Goal: Use online tool/utility

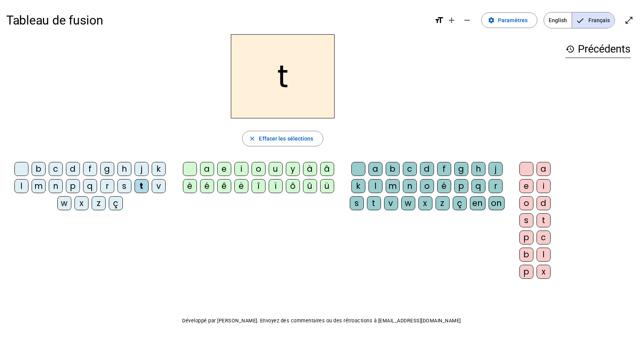
click at [207, 169] on div "a" at bounding box center [207, 169] width 14 height 14
click at [411, 174] on div "c" at bounding box center [410, 169] width 14 height 14
click at [357, 174] on div at bounding box center [358, 169] width 14 height 14
click at [225, 175] on div "e" at bounding box center [224, 169] width 14 height 14
click at [144, 168] on div "j" at bounding box center [141, 169] width 14 height 14
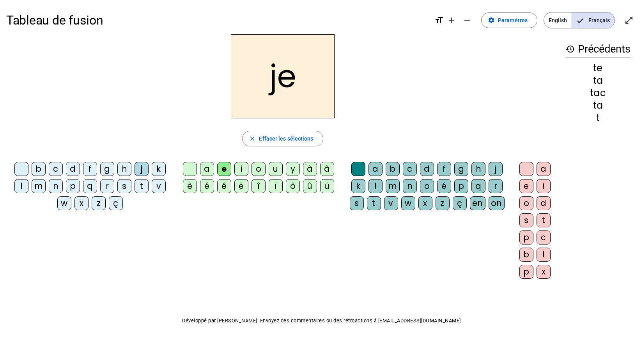
click at [74, 175] on div "d" at bounding box center [73, 169] width 14 height 14
click at [39, 192] on div "m" at bounding box center [39, 186] width 14 height 14
click at [311, 172] on div "à" at bounding box center [310, 169] width 14 height 14
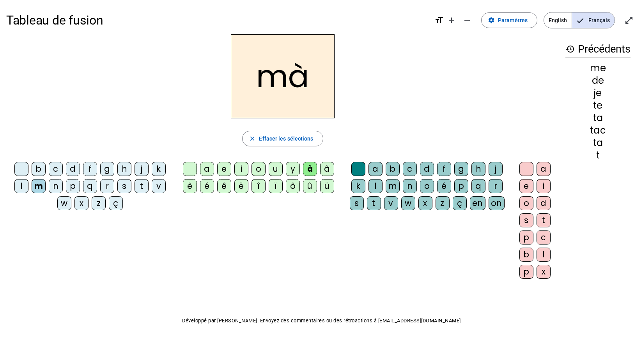
click at [206, 173] on div "a" at bounding box center [207, 169] width 14 height 14
click at [19, 201] on div "b c d f g h j k l m n p q r s t v w x z ç" at bounding box center [91, 187] width 164 height 51
click at [22, 193] on div "l" at bounding box center [21, 186] width 14 height 14
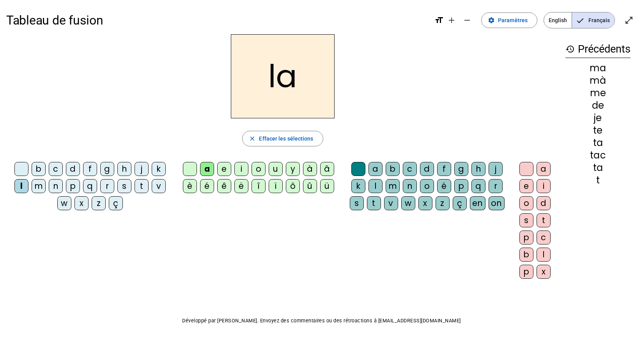
click at [410, 173] on div "c" at bounding box center [410, 169] width 14 height 14
